Goal: Transaction & Acquisition: Obtain resource

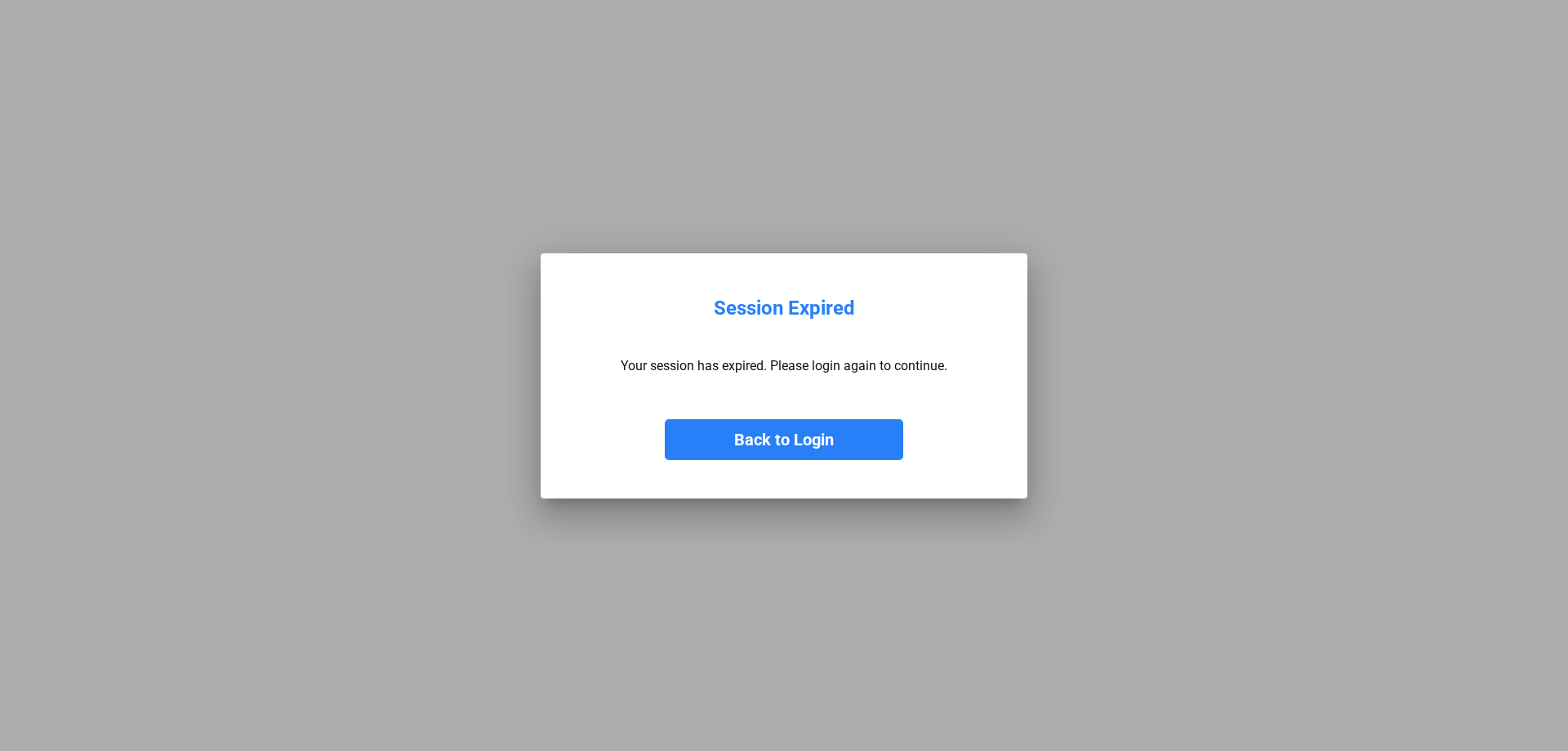
click at [795, 442] on button "Back to Login" at bounding box center [784, 439] width 239 height 41
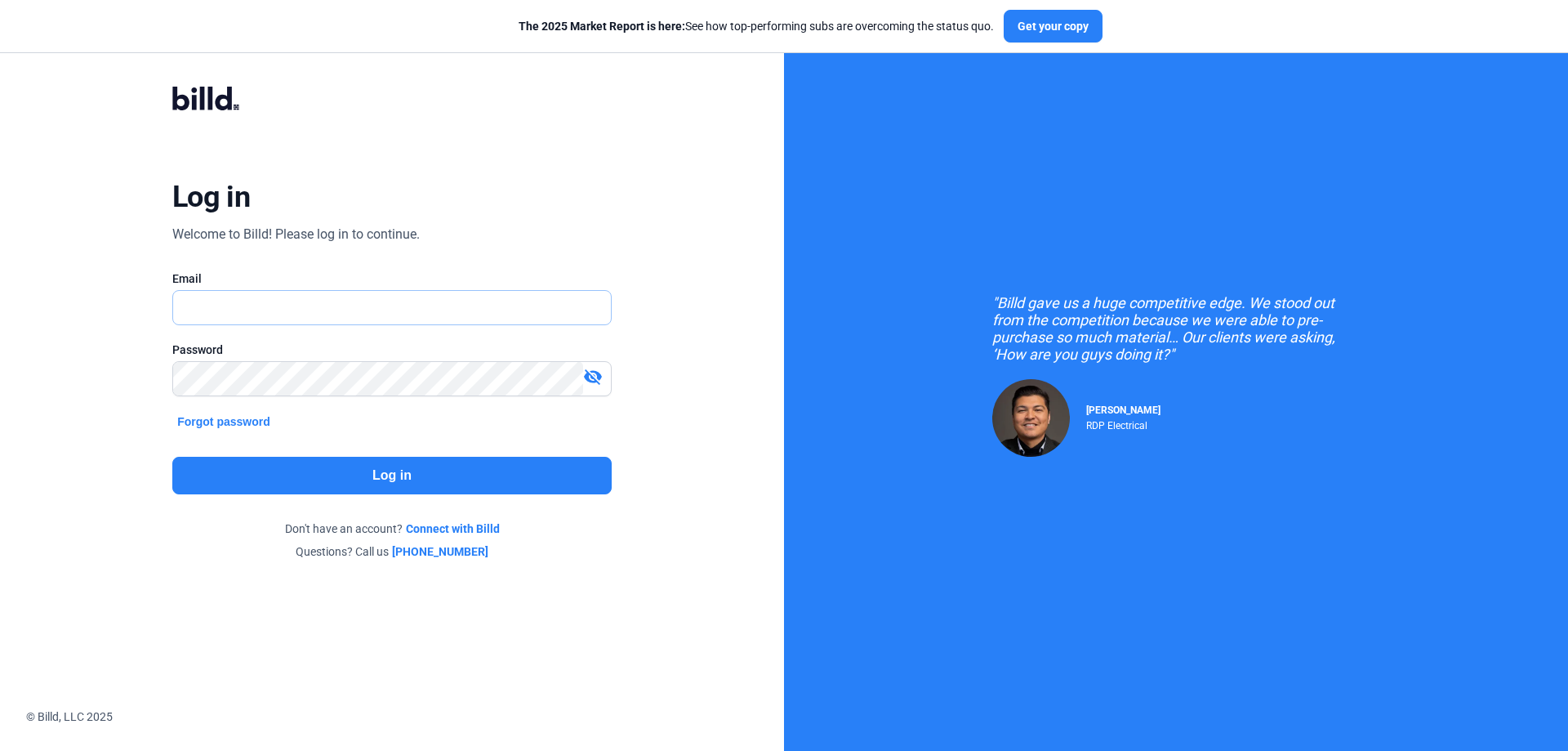
type input "[PERSON_NAME][EMAIL_ADDRESS][DOMAIN_NAME]"
click at [363, 482] on button "Log in" at bounding box center [392, 476] width 439 height 38
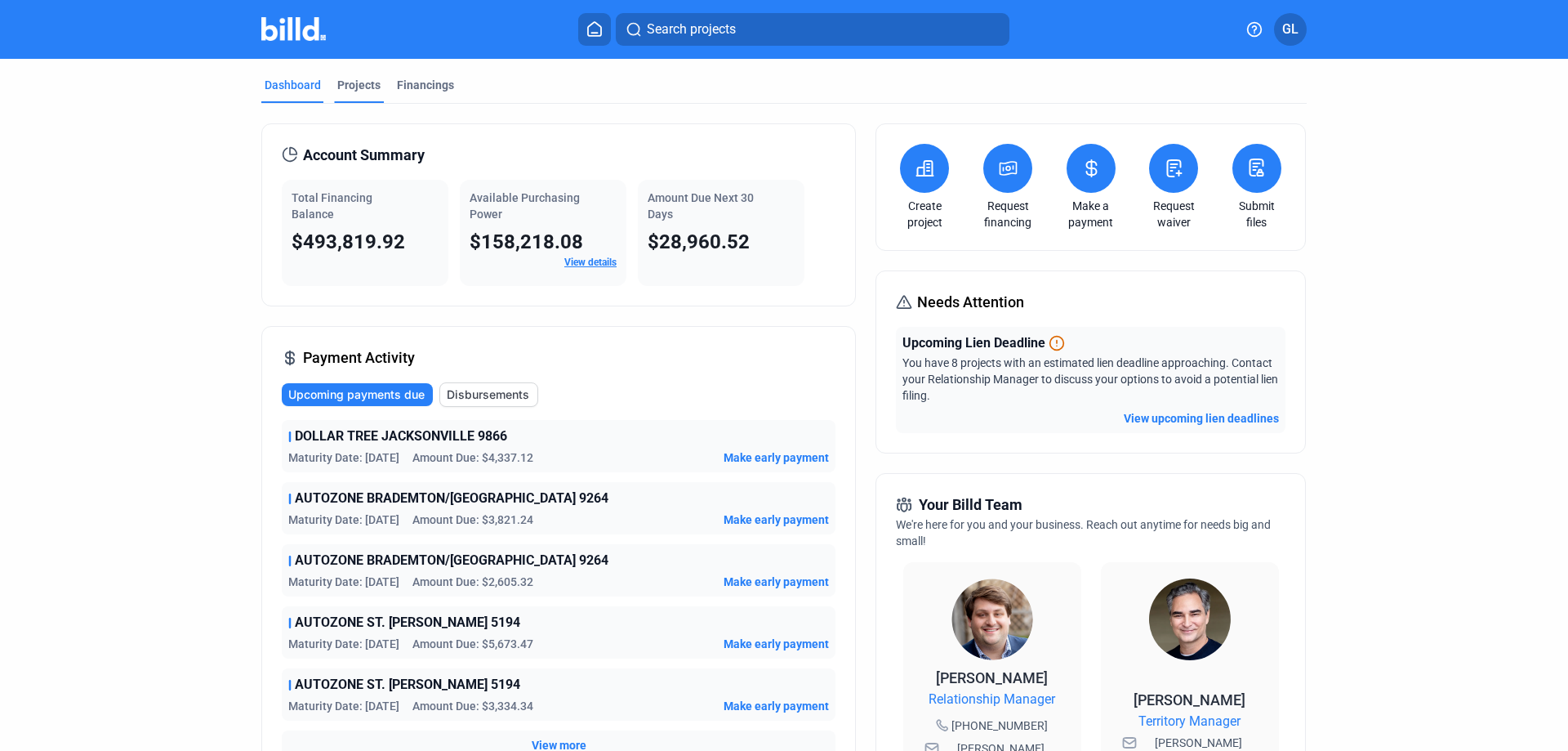
click at [338, 86] on div "Projects" at bounding box center [359, 84] width 43 height 16
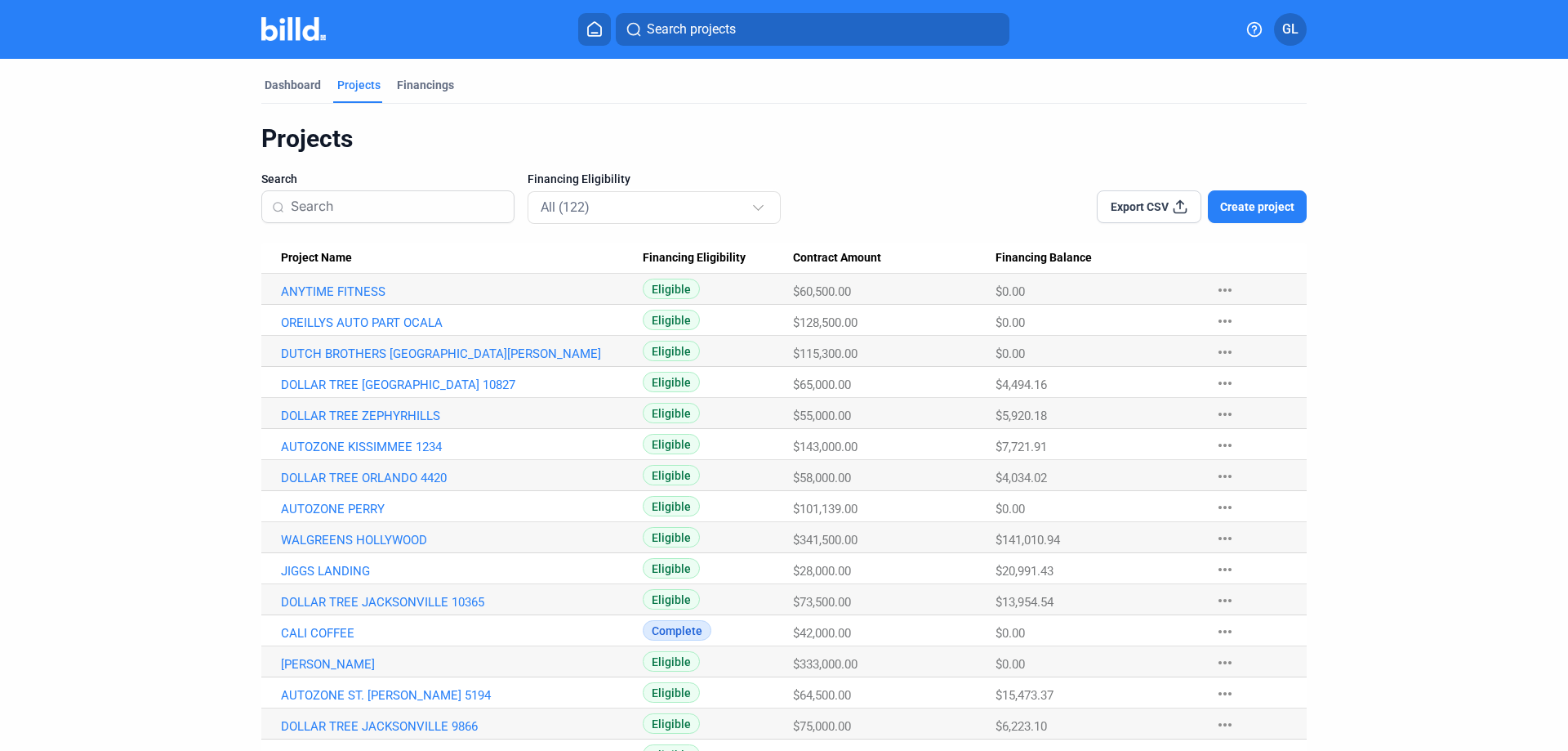
click at [369, 214] on input at bounding box center [397, 207] width 213 height 34
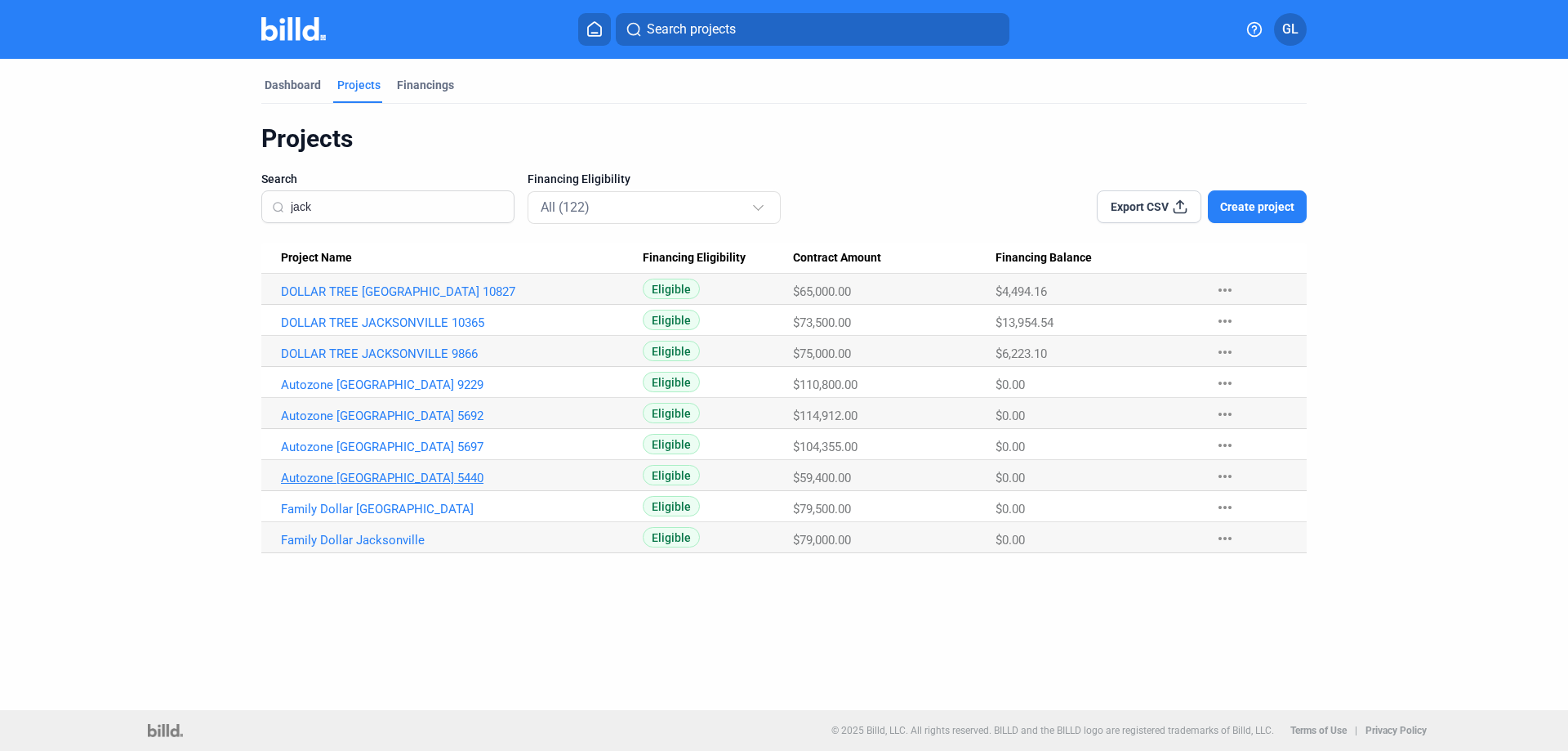
type input "jack"
click at [420, 474] on link "Autozone [GEOGRAPHIC_DATA] 5440" at bounding box center [462, 478] width 362 height 15
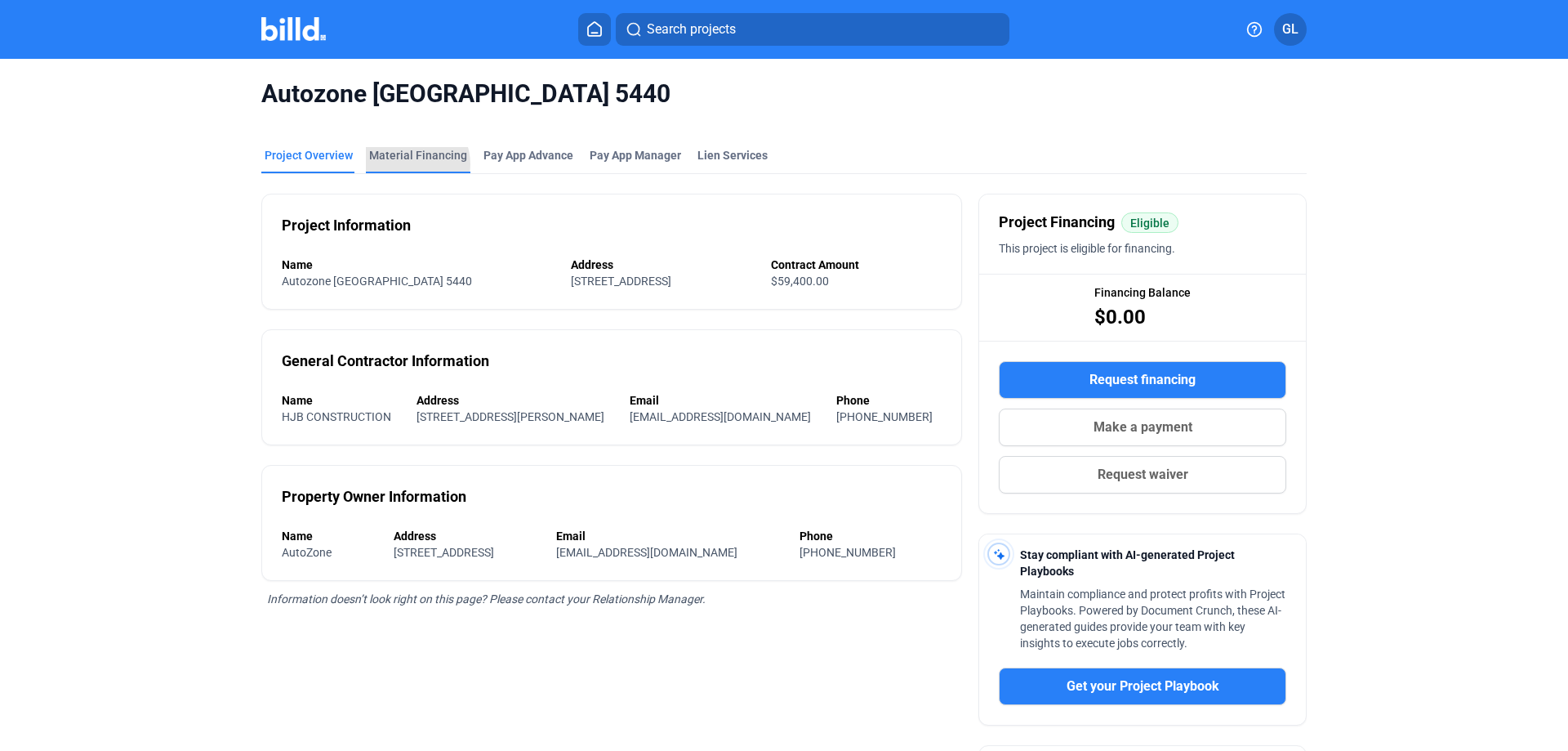
click at [399, 164] on div "Material Financing" at bounding box center [418, 160] width 105 height 26
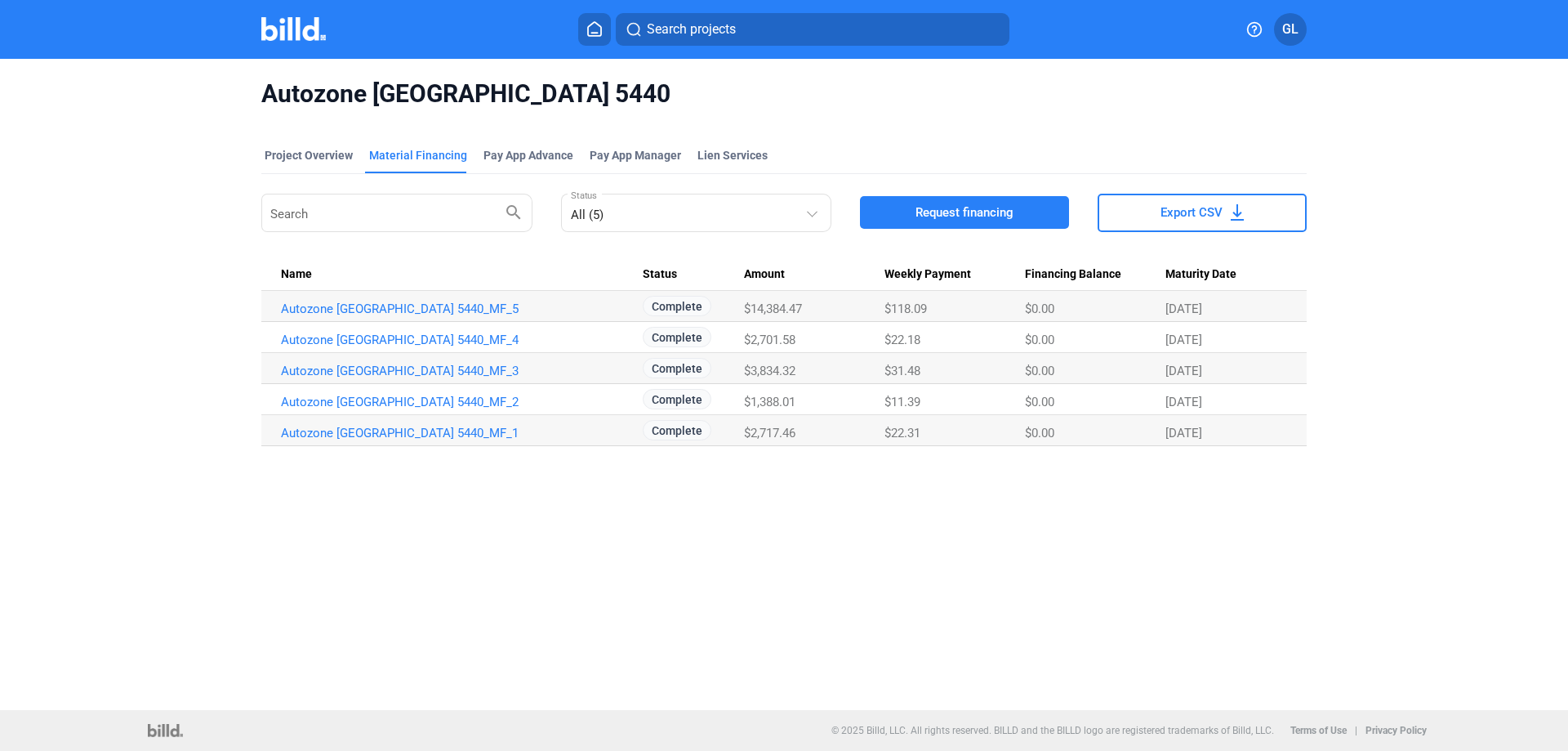
click at [951, 210] on span "Request financing" at bounding box center [965, 212] width 98 height 16
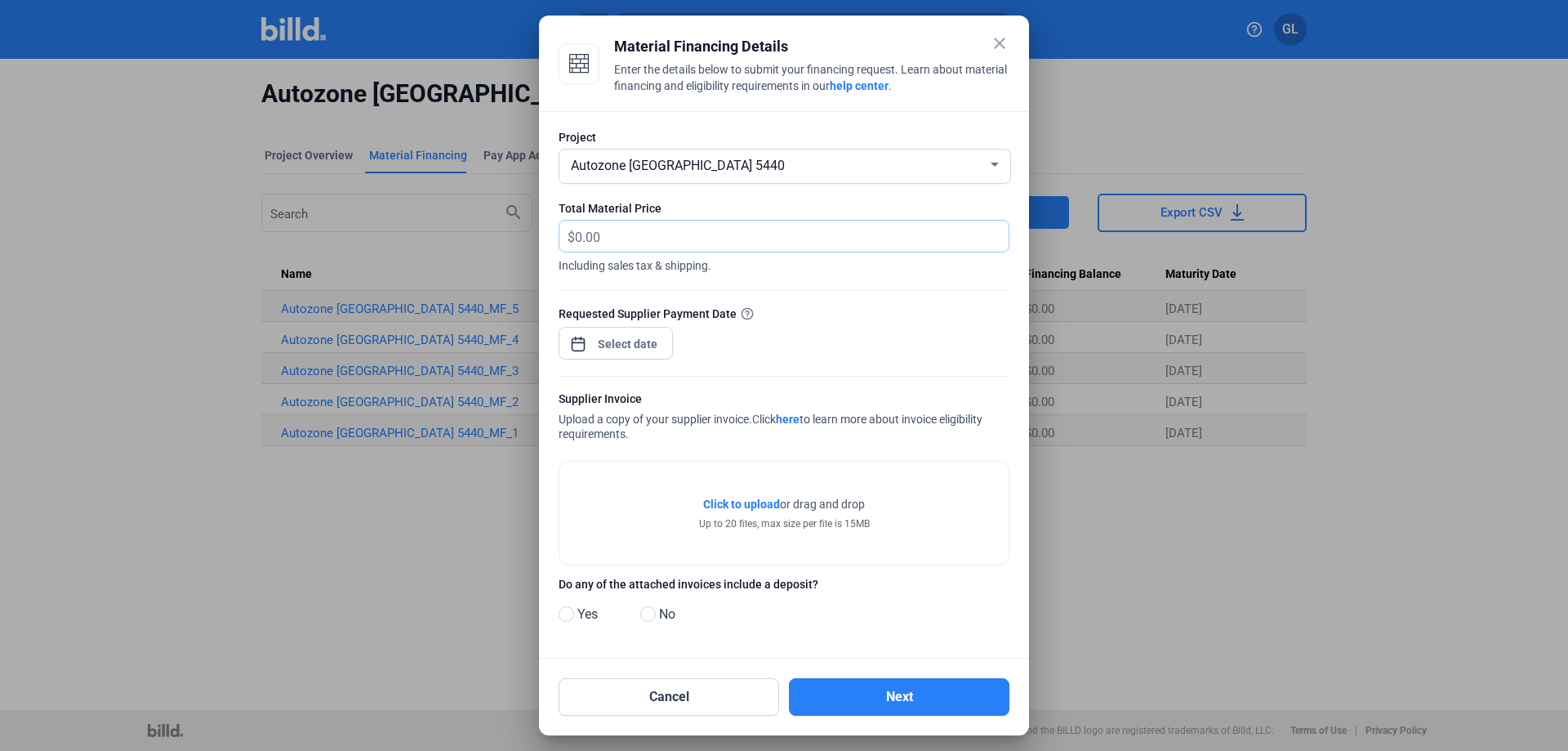
click at [643, 235] on input "text" at bounding box center [792, 237] width 434 height 32
click at [668, 231] on input "text" at bounding box center [792, 237] width 434 height 32
type input "887.36"
click at [613, 335] on div "close Material Financing Details Enter the details below to submit your financi…" at bounding box center [784, 376] width 1568 height 751
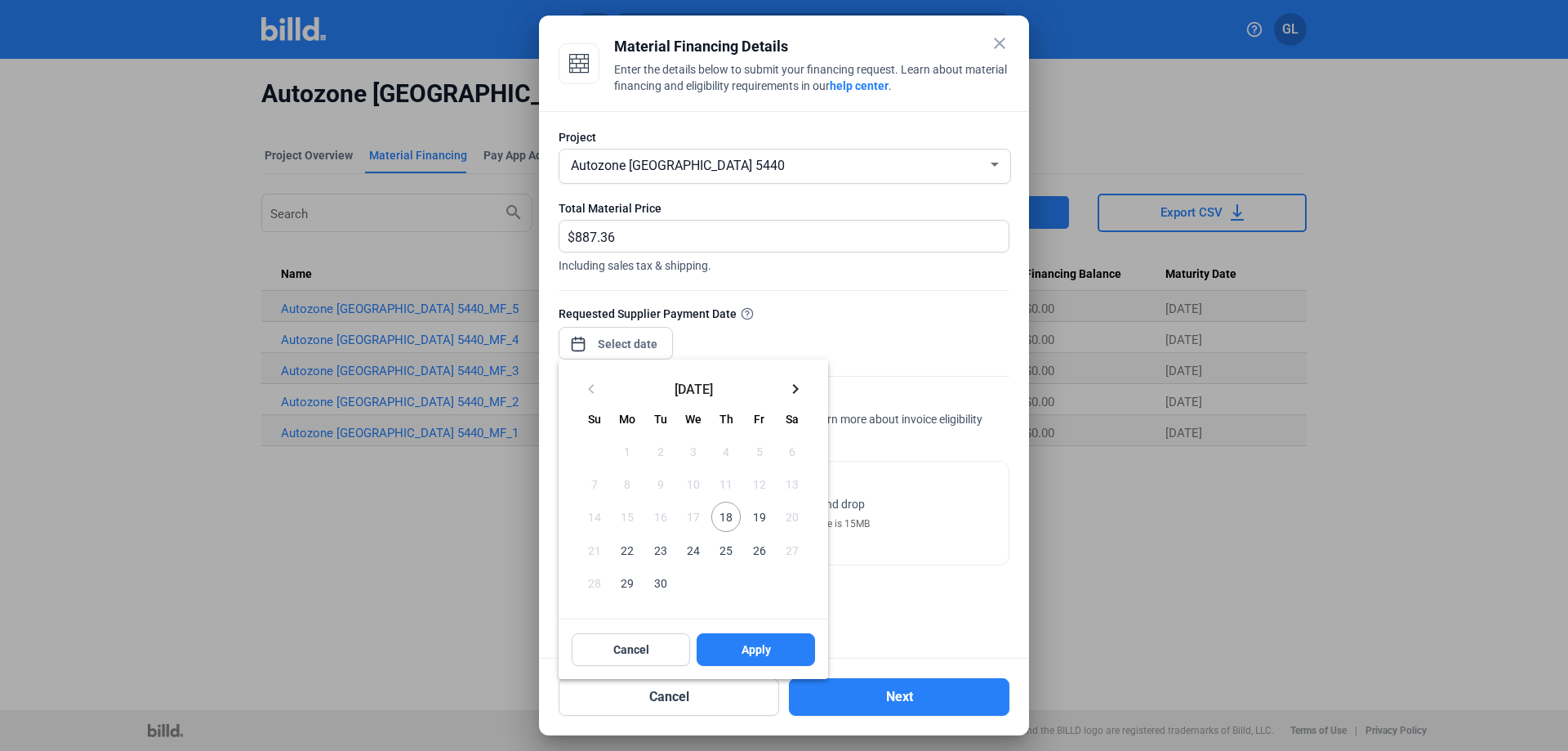
click at [727, 522] on span "18" at bounding box center [725, 516] width 29 height 29
click at [751, 648] on span "Apply" at bounding box center [755, 649] width 29 height 16
type input "[DATE]"
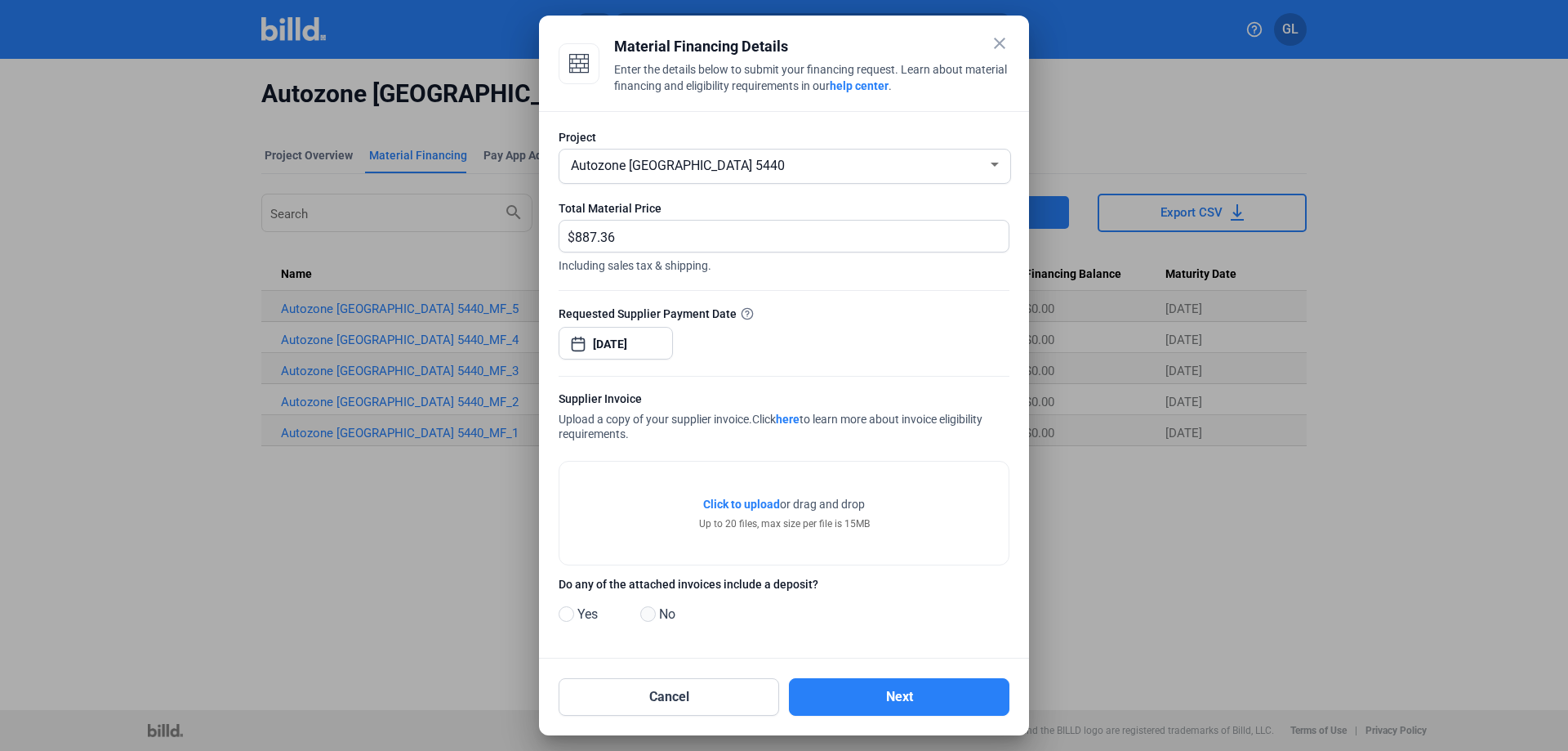
click at [647, 619] on span at bounding box center [648, 614] width 15 height 15
click at [647, 619] on input "No" at bounding box center [646, 614] width 12 height 12
radio input "true"
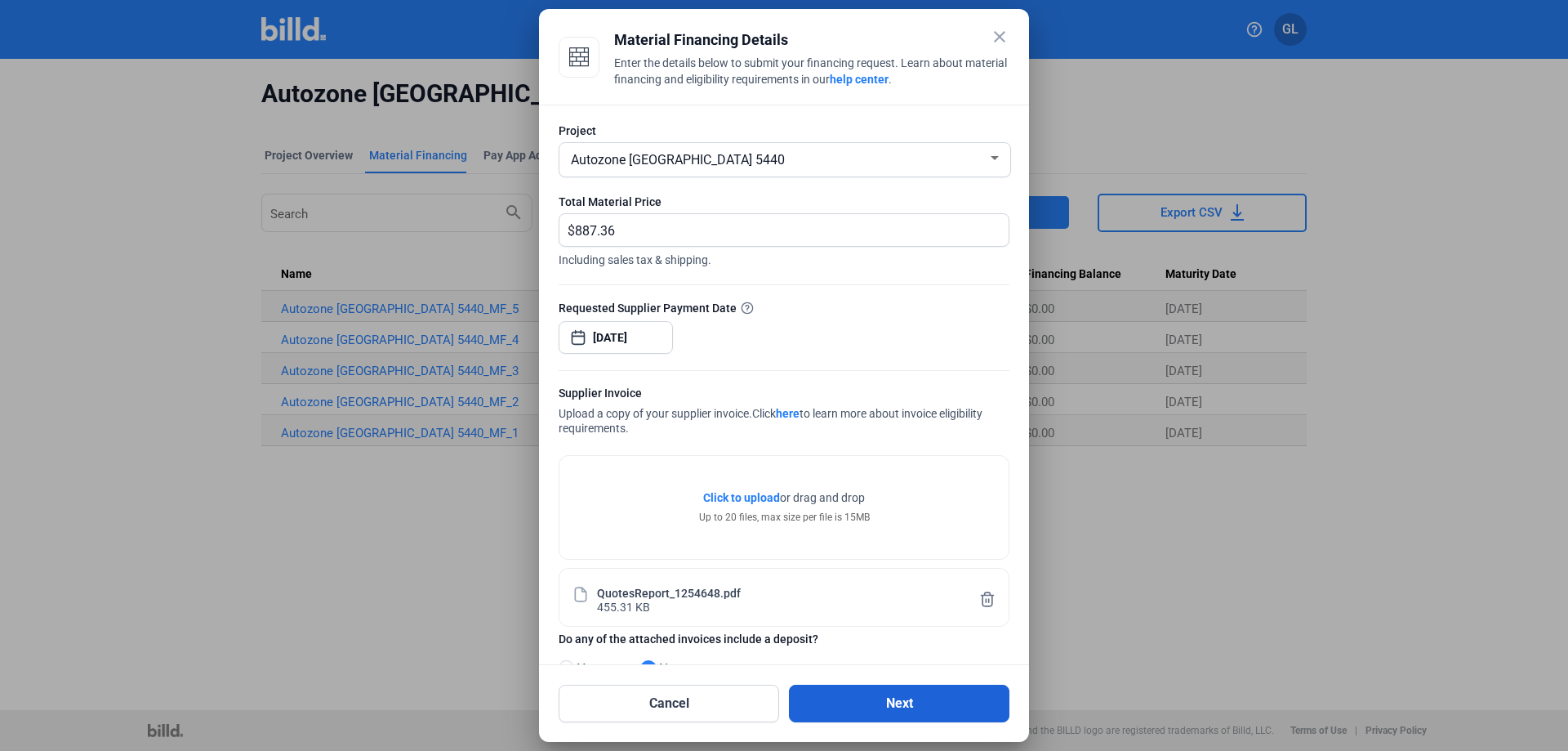
click at [911, 697] on button "Next" at bounding box center [900, 704] width 221 height 38
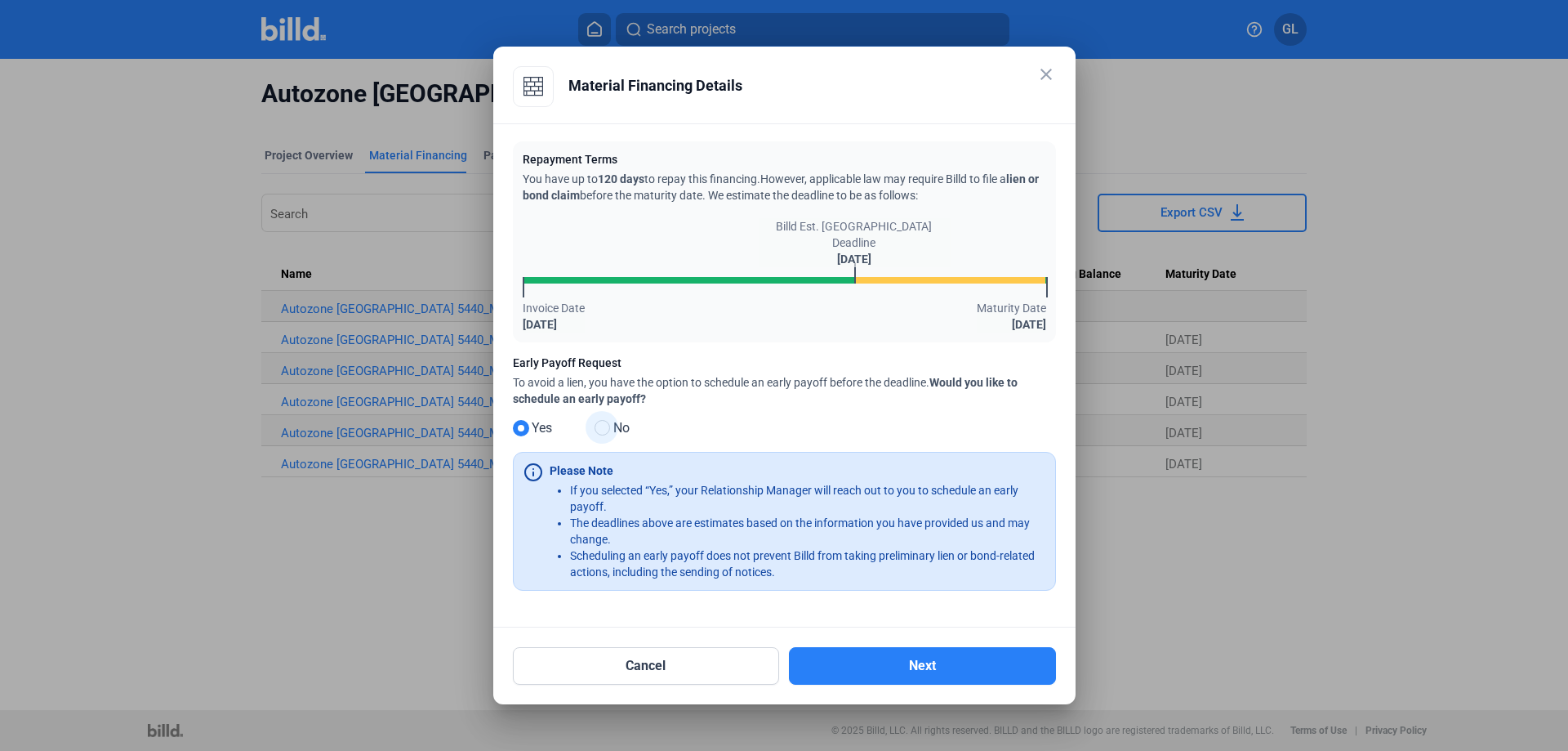
drag, startPoint x: 605, startPoint y: 425, endPoint x: 672, endPoint y: 425, distance: 67.0
click at [605, 425] on span at bounding box center [602, 427] width 15 height 15
click at [605, 425] on input "No" at bounding box center [601, 428] width 12 height 12
radio input "true"
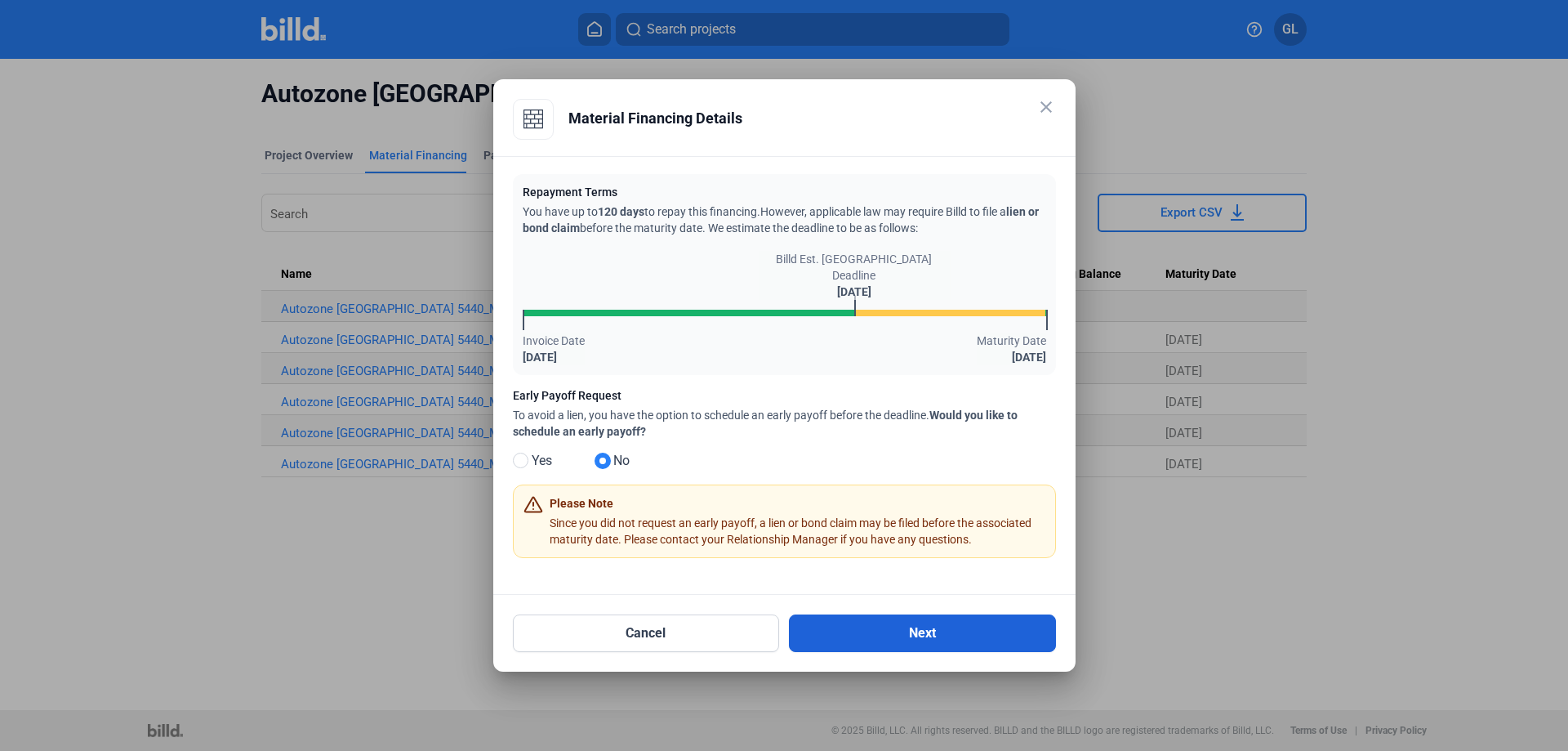
click at [949, 632] on button "Next" at bounding box center [922, 633] width 267 height 38
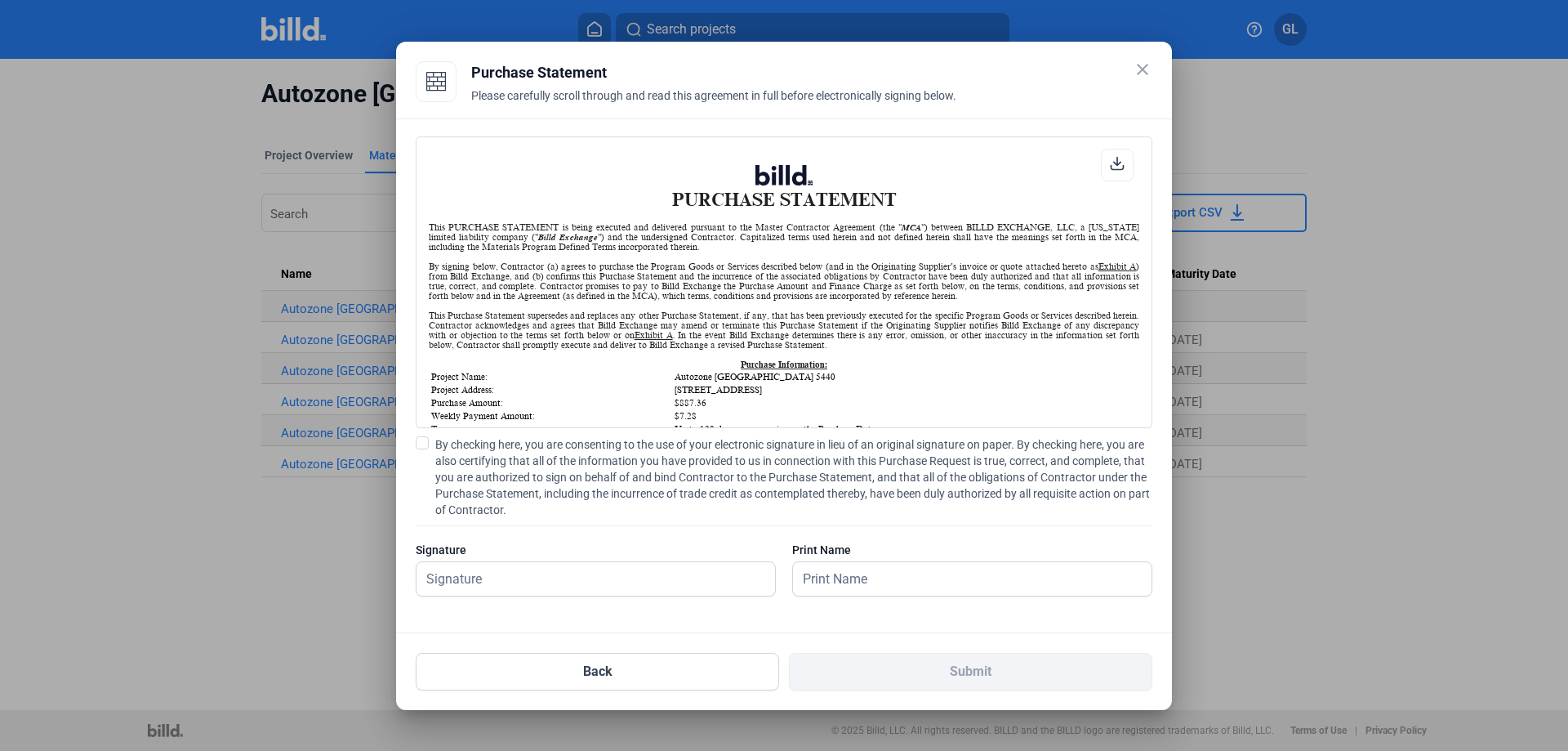
scroll to position [1, 0]
click at [421, 442] on span at bounding box center [422, 443] width 13 height 13
click at [0, 0] on input "By checking here, you are consenting to the use of your electronic signature in…" at bounding box center [0, 0] width 0 height 0
click at [444, 583] on input "text" at bounding box center [596, 579] width 358 height 34
type input "[PERSON_NAME]"
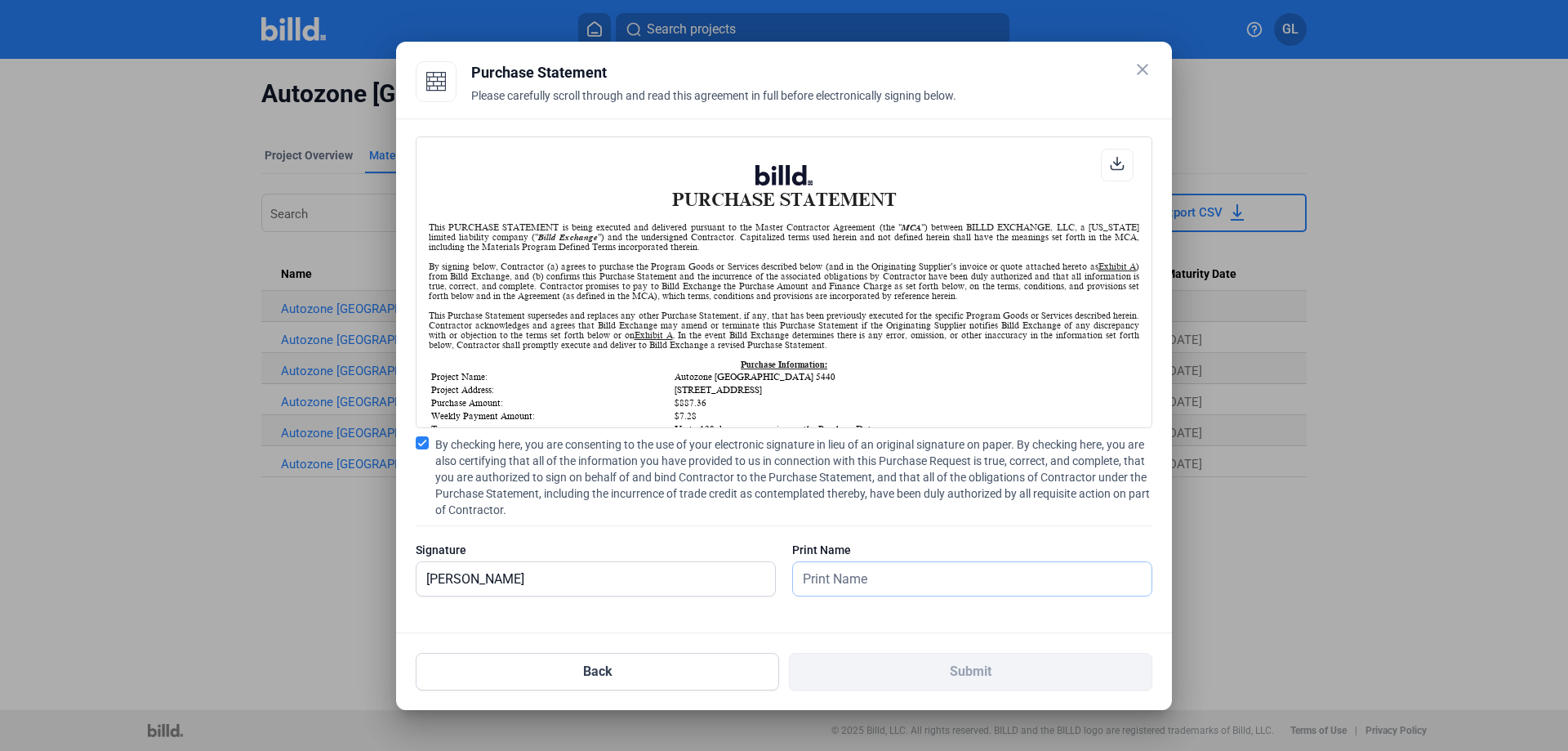
type input "[PERSON_NAME]"
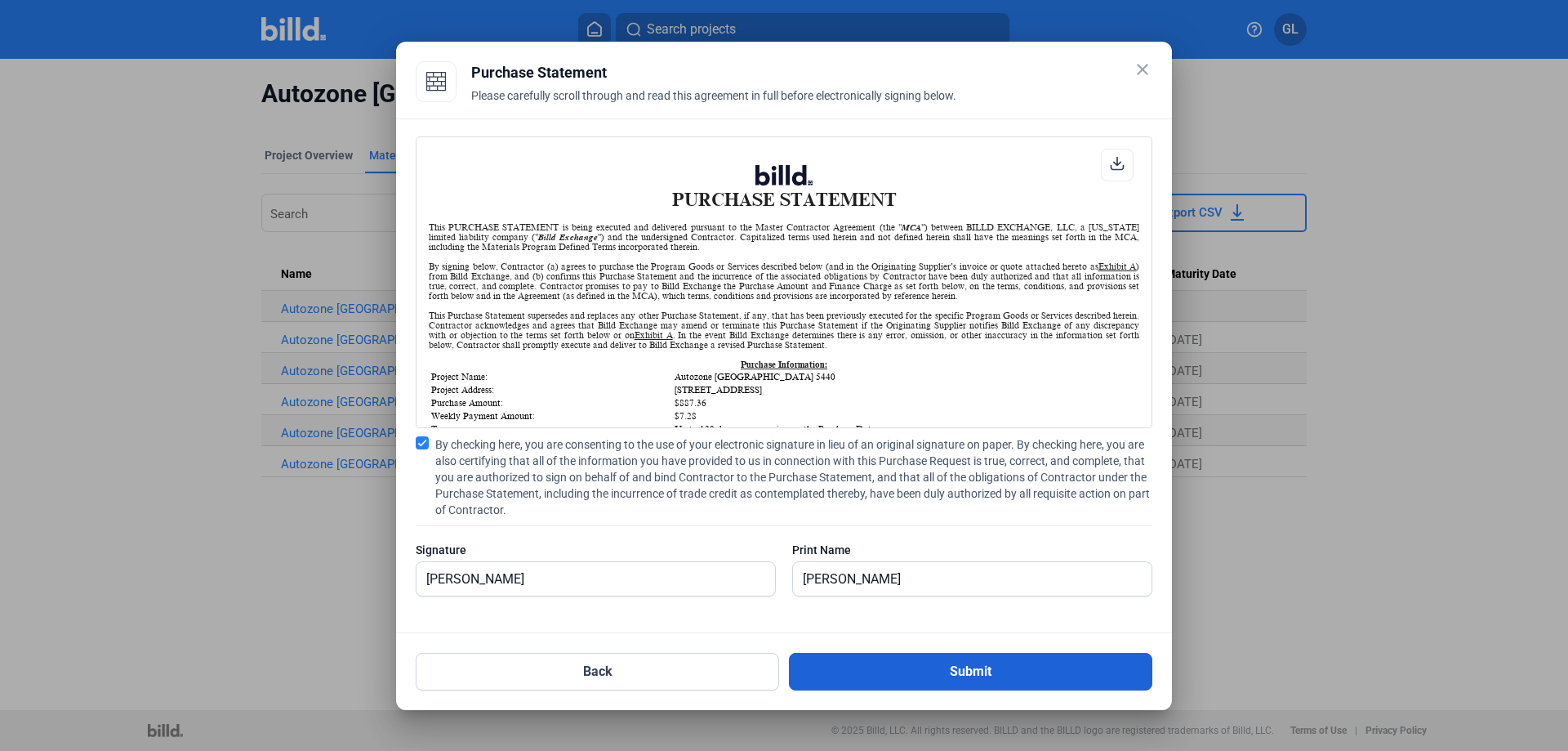
click at [893, 659] on button "Submit" at bounding box center [970, 672] width 363 height 38
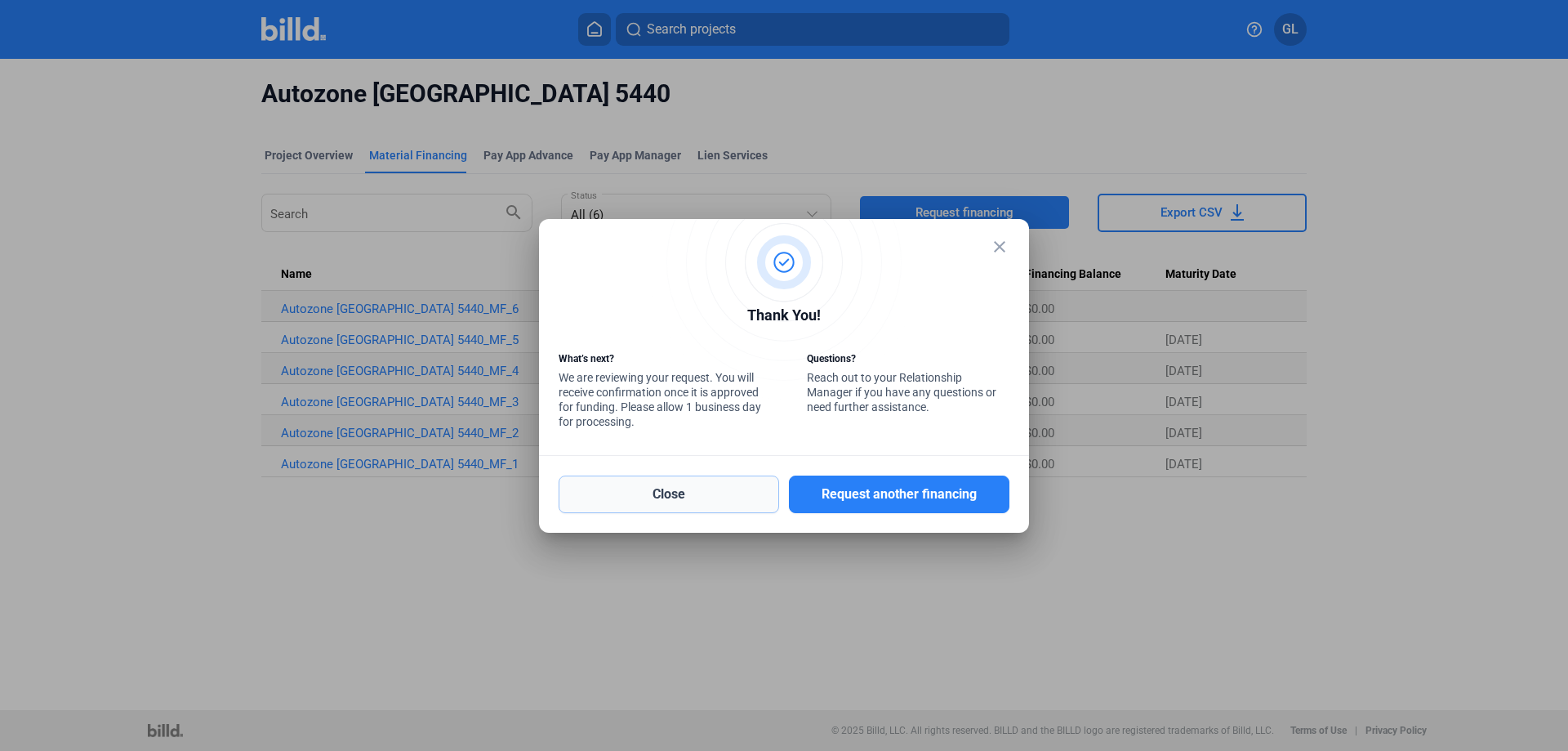
click at [680, 495] on button "Close" at bounding box center [668, 494] width 221 height 38
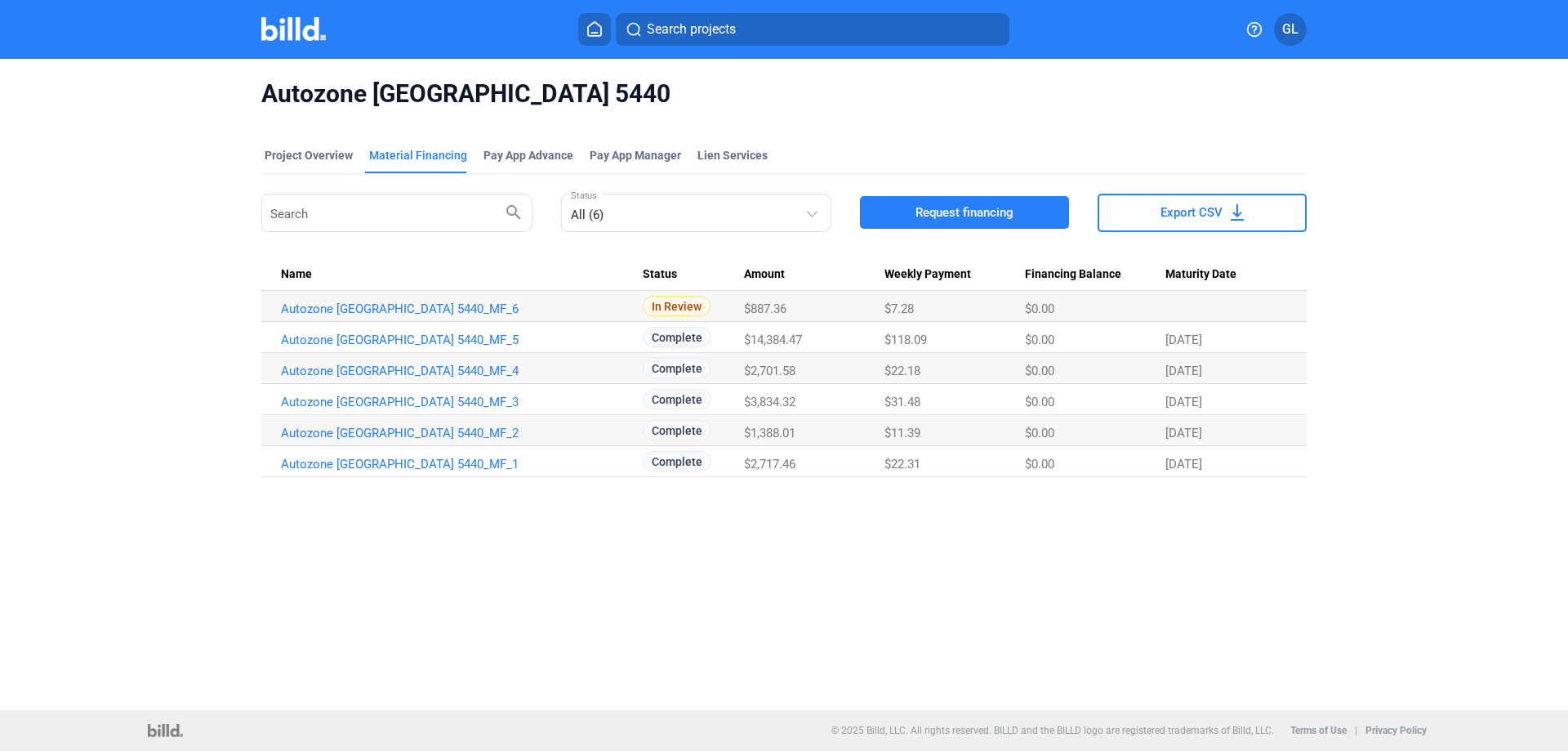
click at [285, 34] on img at bounding box center [293, 28] width 64 height 24
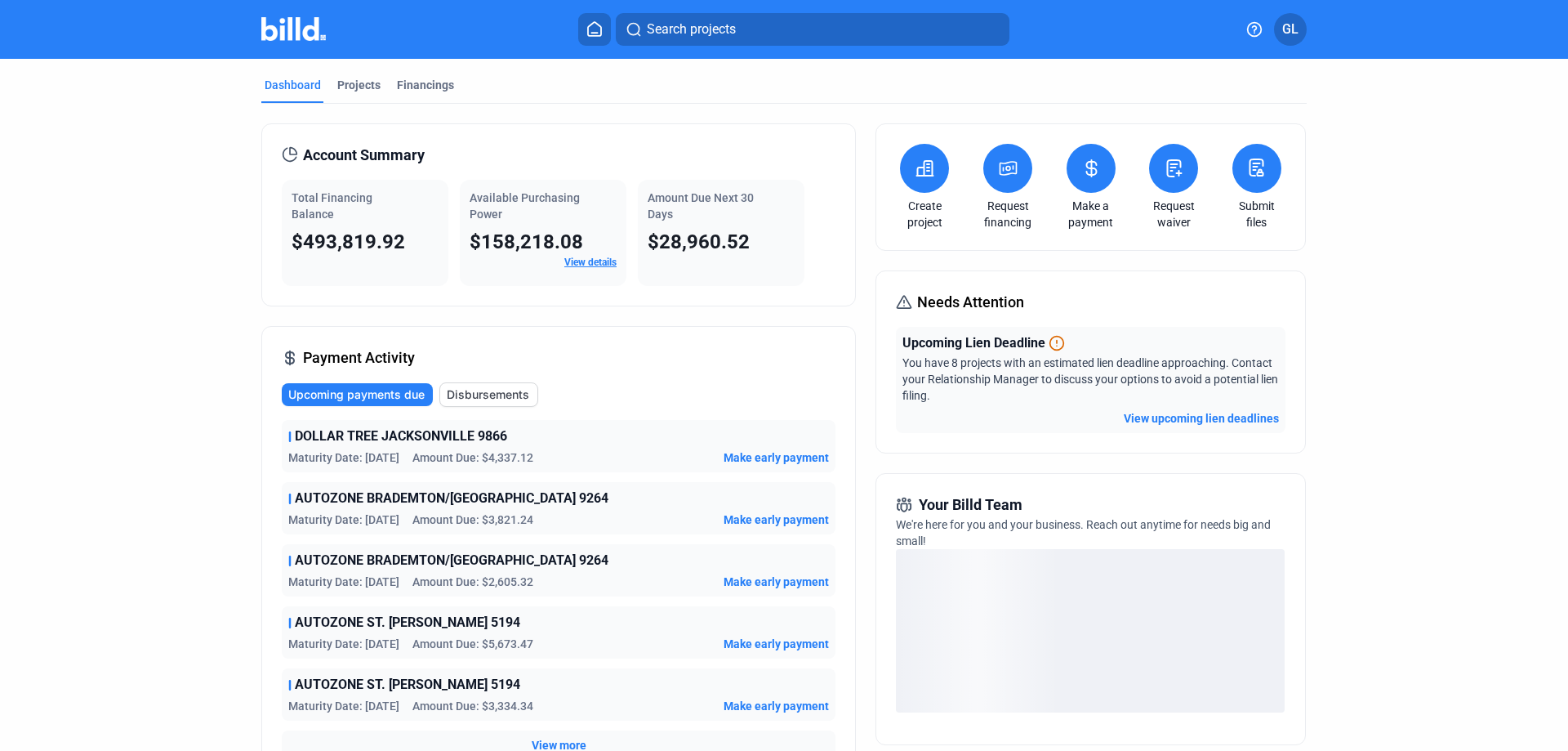
click at [1209, 421] on button "View upcoming lien deadlines" at bounding box center [1201, 418] width 156 height 16
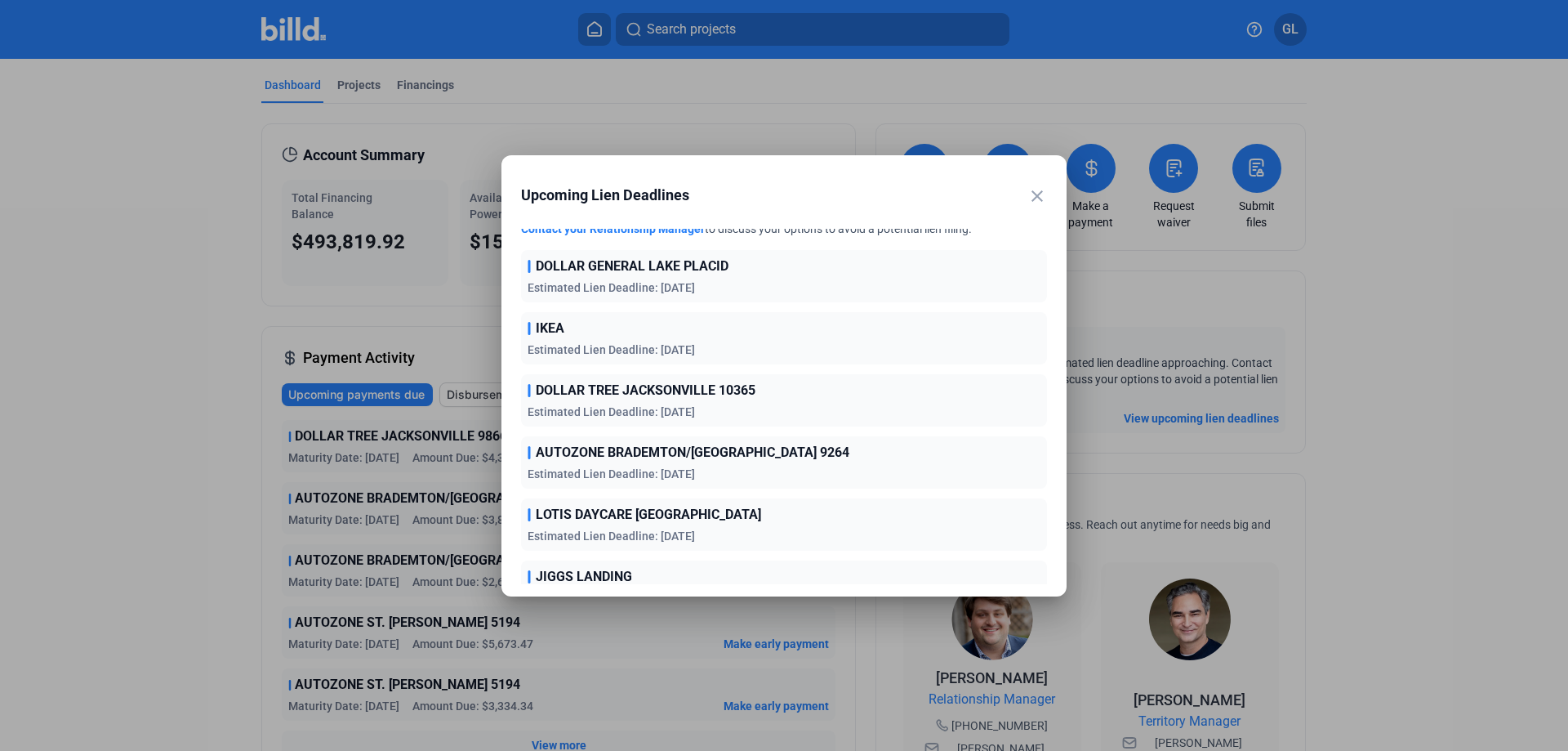
scroll to position [38, 0]
click at [1034, 186] on mat-icon "close" at bounding box center [1037, 195] width 20 height 20
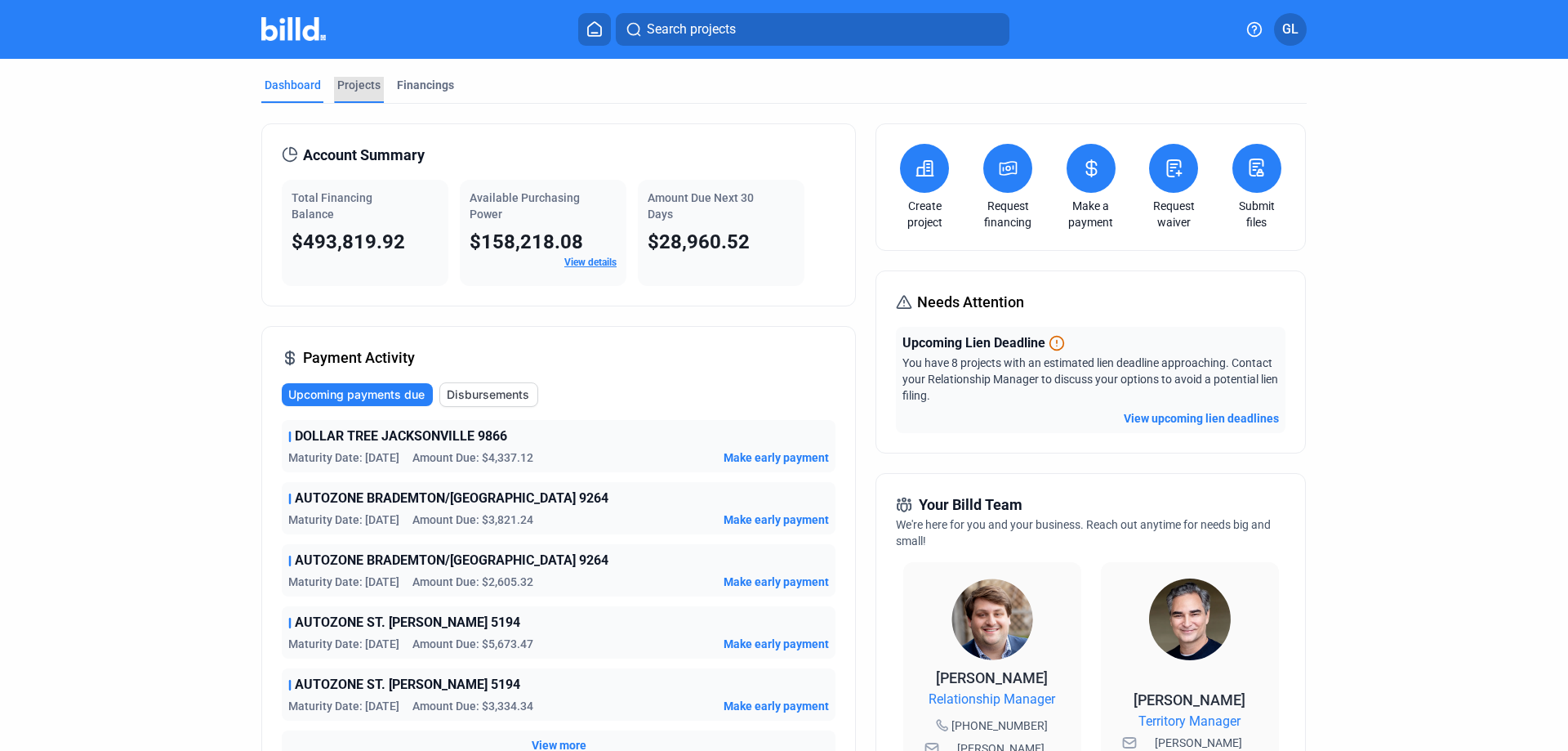
click at [351, 89] on div "Projects" at bounding box center [359, 84] width 43 height 16
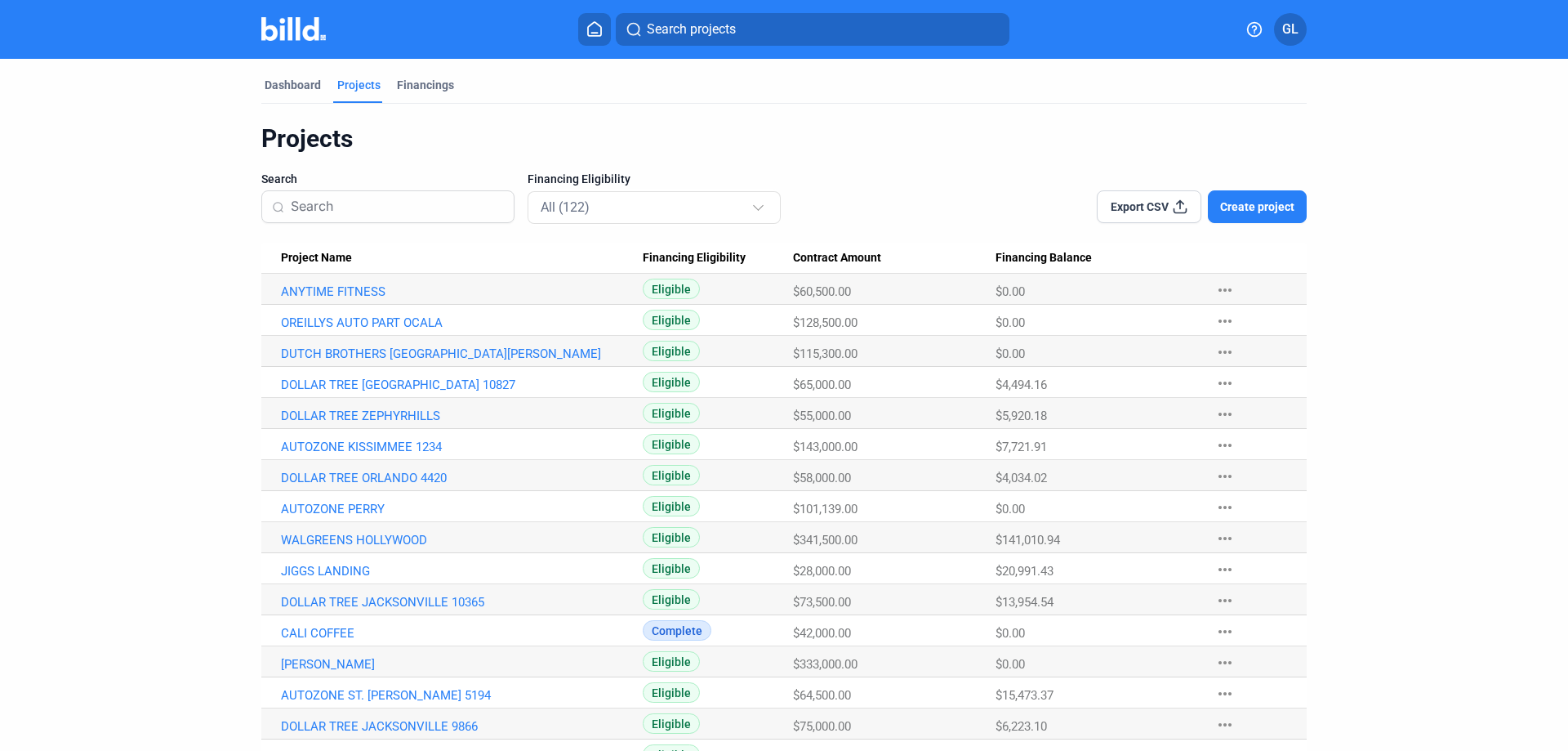
click at [374, 204] on input at bounding box center [397, 207] width 213 height 34
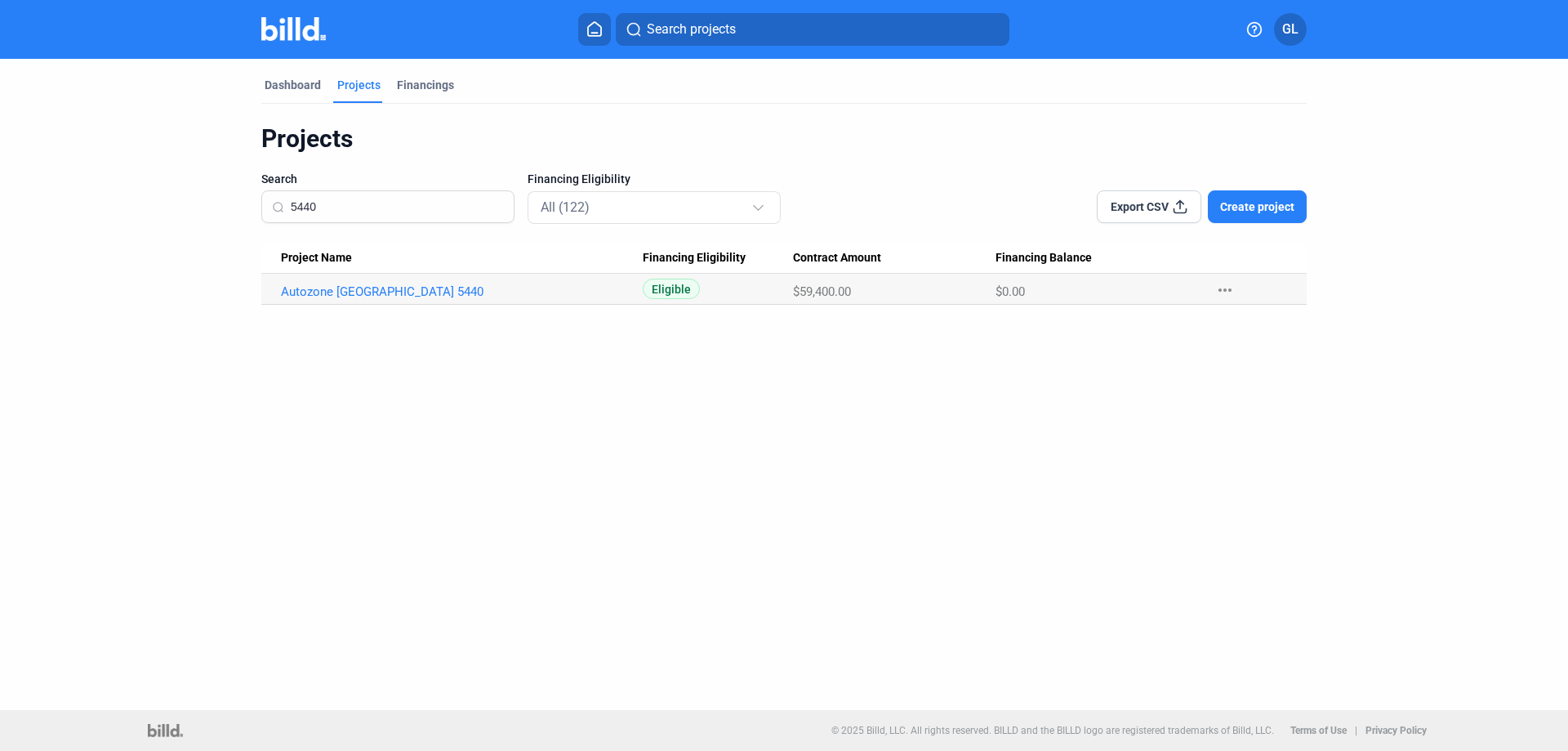
click at [373, 206] on input "5440" at bounding box center [397, 207] width 213 height 34
type input "5"
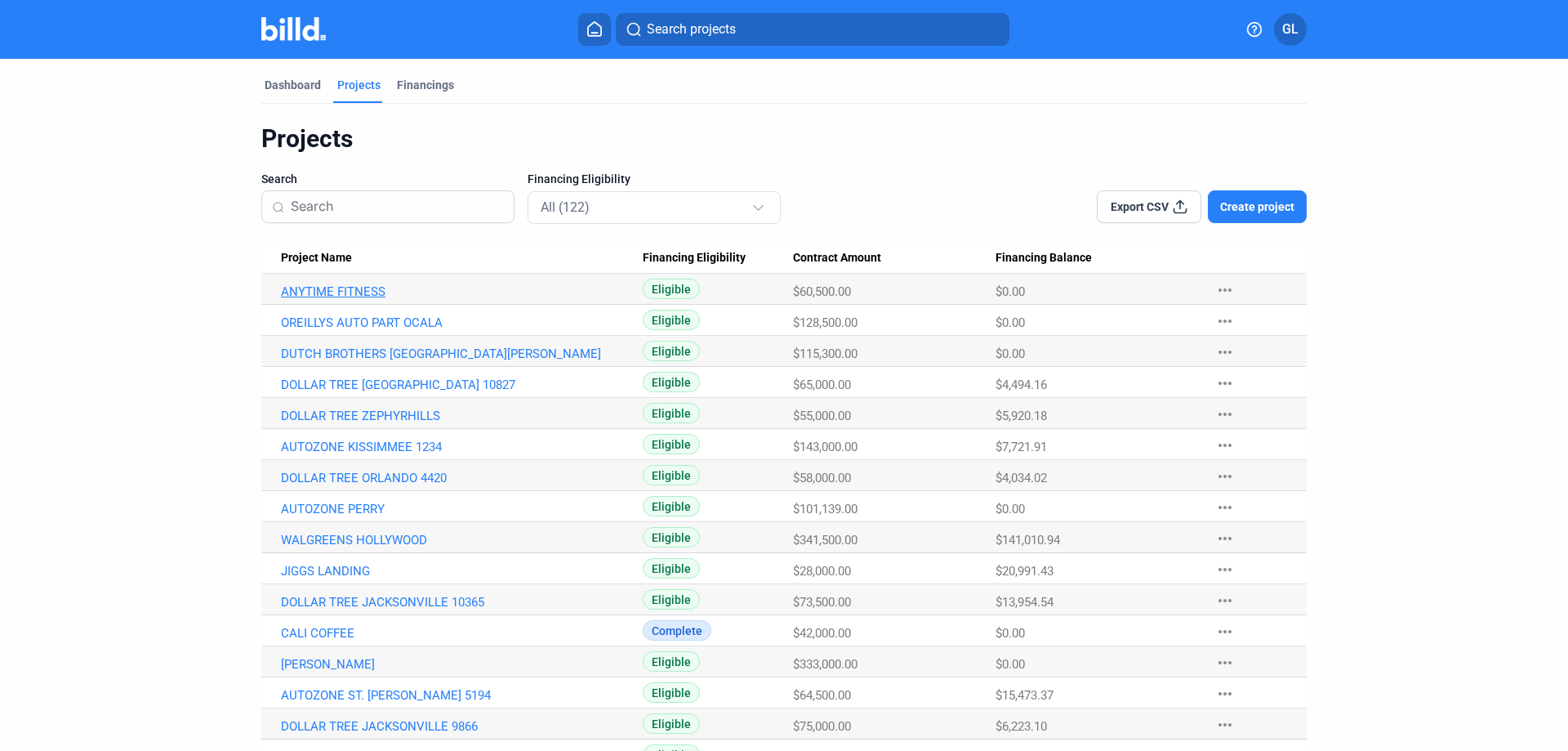
click at [363, 293] on link "ANYTIME FITNESS" at bounding box center [462, 292] width 362 height 15
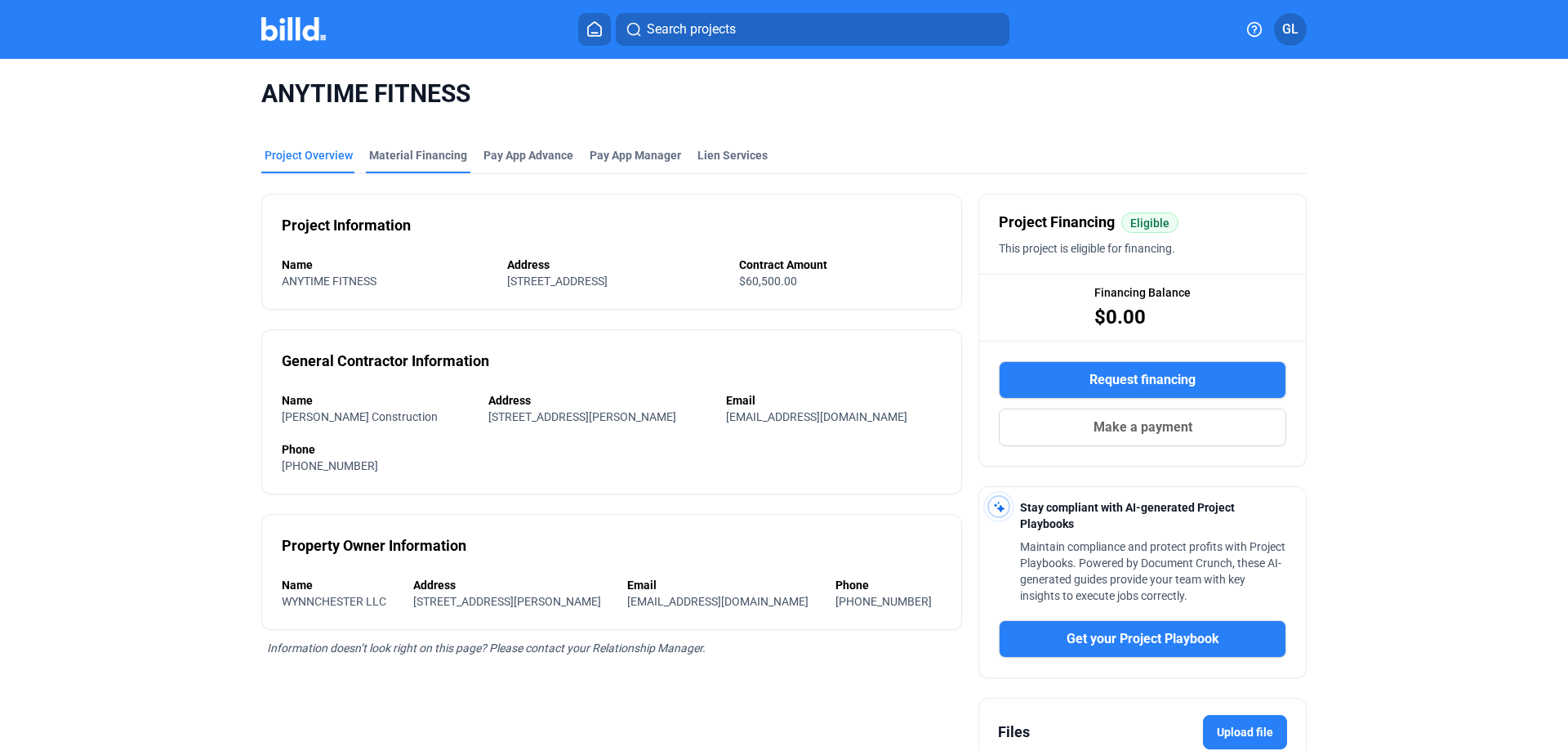
click at [407, 157] on div "Material Financing" at bounding box center [418, 155] width 98 height 16
